Goal: Navigation & Orientation: Understand site structure

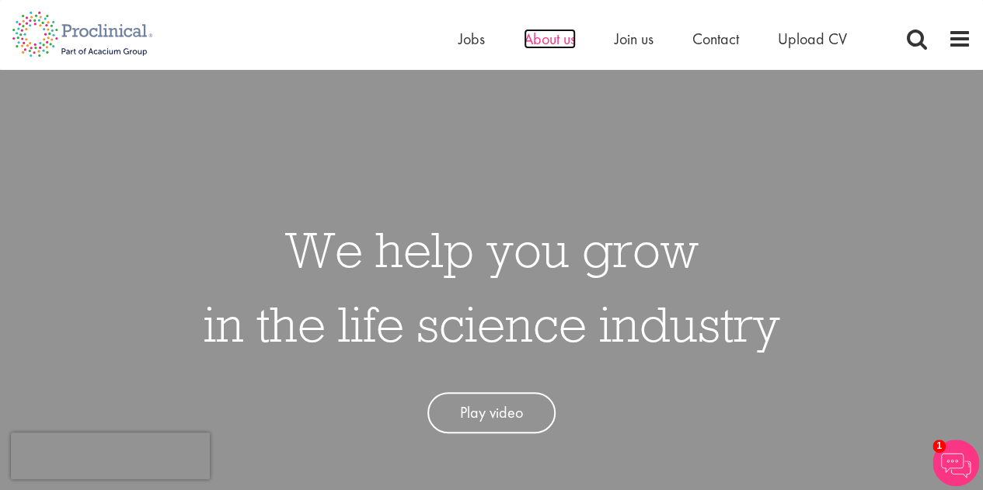
click at [572, 40] on span "About us" at bounding box center [550, 39] width 52 height 20
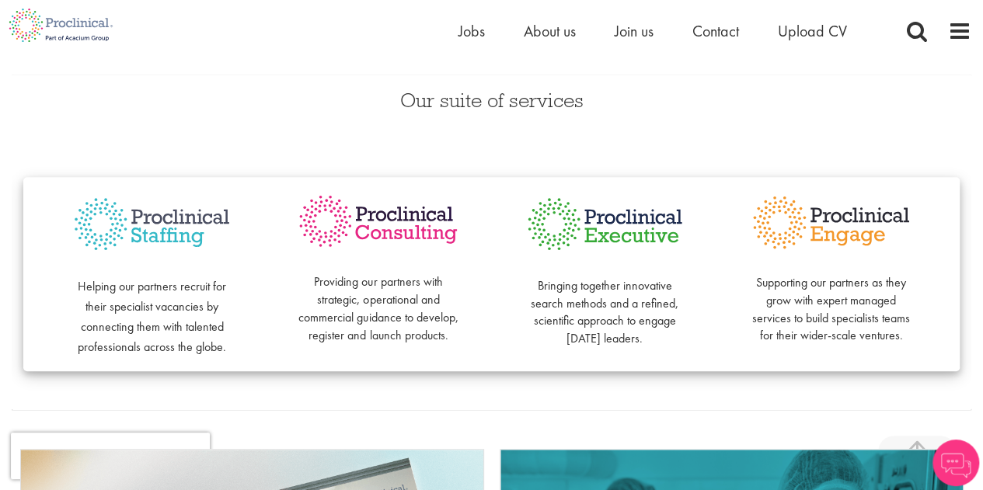
scroll to position [347, 0]
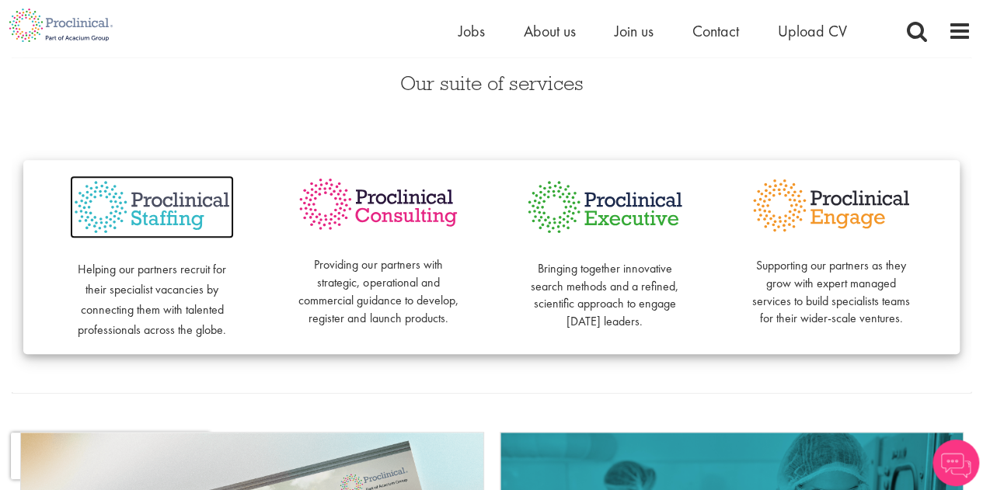
click at [178, 211] on img at bounding box center [152, 208] width 164 height 64
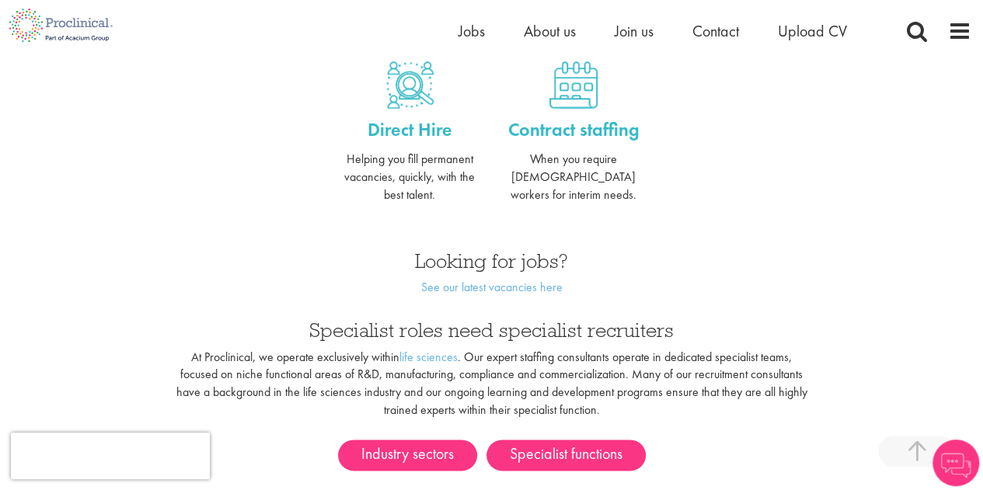
scroll to position [700, 0]
